Goal: Task Accomplishment & Management: Use online tool/utility

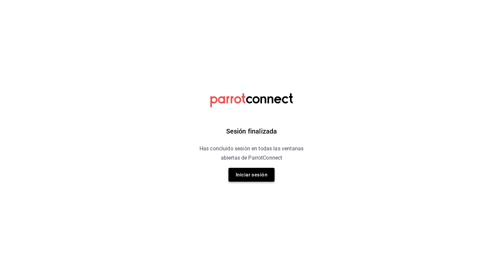
click at [240, 174] on button "Iniciar sesión" at bounding box center [252, 175] width 46 height 14
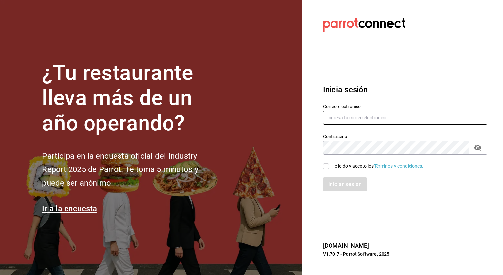
type input "sergio.cardenas@grupocosteno.com"
click at [353, 167] on div "He leído y acepto los Términos y condiciones." at bounding box center [378, 165] width 92 height 7
click at [329, 167] on input "He leído y acepto los Términos y condiciones." at bounding box center [326, 166] width 6 height 6
checkbox input "true"
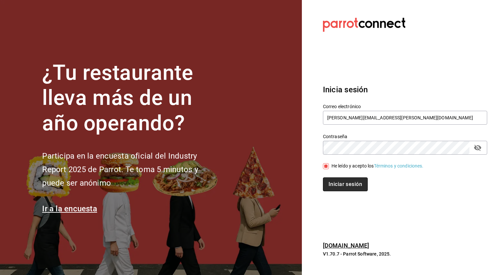
click at [353, 179] on button "Iniciar sesión" at bounding box center [345, 184] width 45 height 14
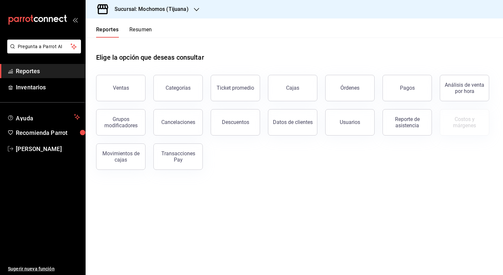
click at [179, 6] on h3 "Sucursal: Mochomos (Tijuana)" at bounding box center [148, 9] width 79 height 8
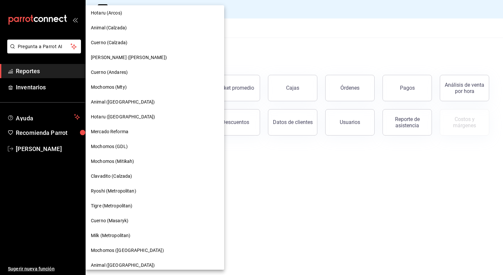
scroll to position [334, 0]
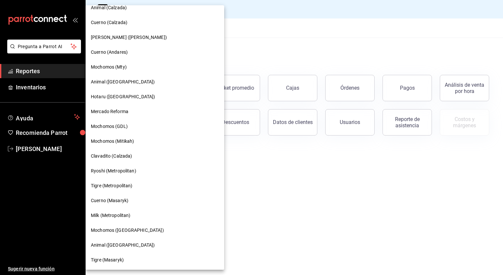
click at [136, 187] on div "Tigre (Metropolitan)" at bounding box center [155, 185] width 128 height 7
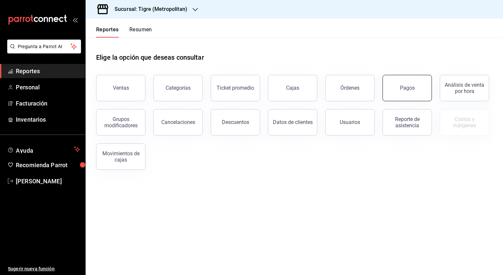
click at [400, 93] on button "Pagos" at bounding box center [407, 88] width 49 height 26
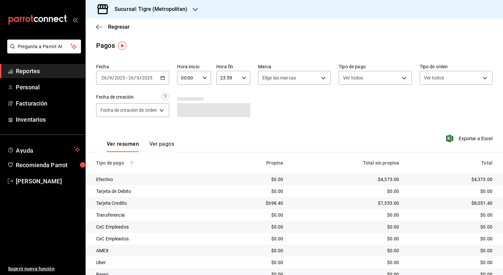
click at [164, 77] on \(Stroke\) "button" at bounding box center [163, 77] width 4 height 0
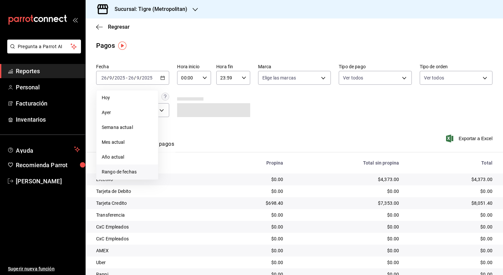
click at [141, 170] on span "Rango de fechas" at bounding box center [127, 171] width 51 height 7
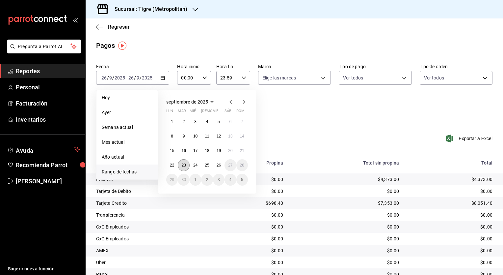
click at [184, 166] on abbr "23" at bounding box center [183, 165] width 4 height 5
click at [216, 167] on button "26" at bounding box center [219, 165] width 12 height 12
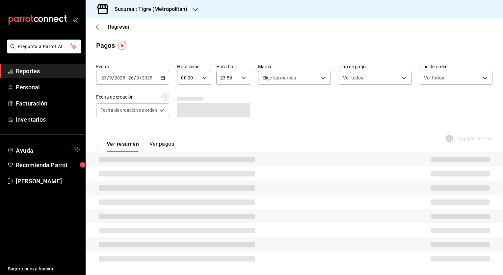
click at [202, 75] on div "00:00 Hora inicio" at bounding box center [194, 78] width 34 height 14
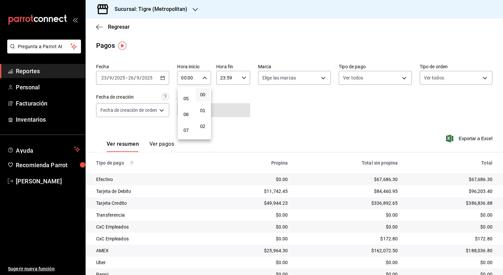
scroll to position [77, 0]
click at [189, 102] on button "05" at bounding box center [186, 96] width 14 height 13
type input "05:00"
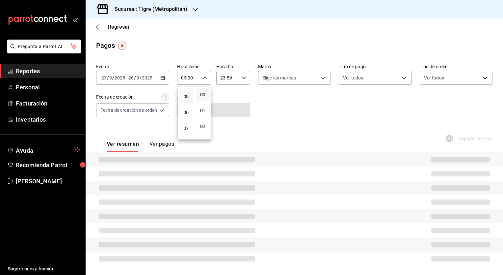
click at [240, 82] on div at bounding box center [251, 137] width 503 height 275
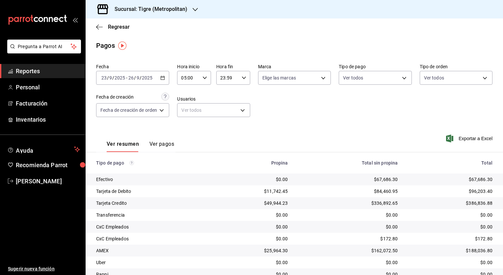
click at [242, 82] on div "23:59 Hora fin" at bounding box center [233, 78] width 34 height 14
click at [226, 106] on button "05" at bounding box center [225, 111] width 14 height 13
click at [243, 98] on button "00" at bounding box center [241, 94] width 14 height 13
type input "05:00"
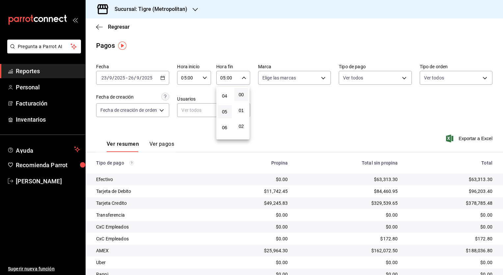
click at [327, 157] on div at bounding box center [251, 137] width 503 height 275
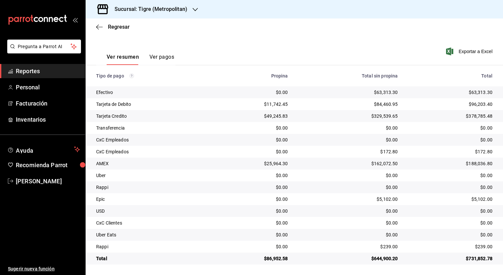
scroll to position [87, 0]
